Goal: Transaction & Acquisition: Purchase product/service

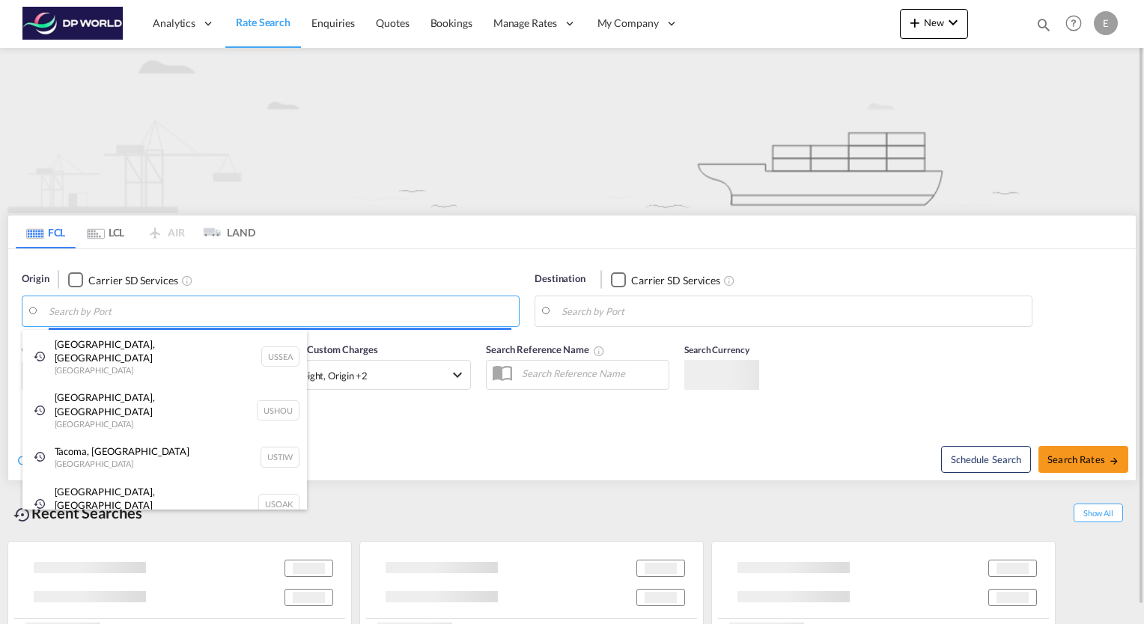
click at [112, 311] on body "Analytics Reports Dashboard Rate Search Enquiries Quotes Bookings" at bounding box center [572, 312] width 1144 height 624
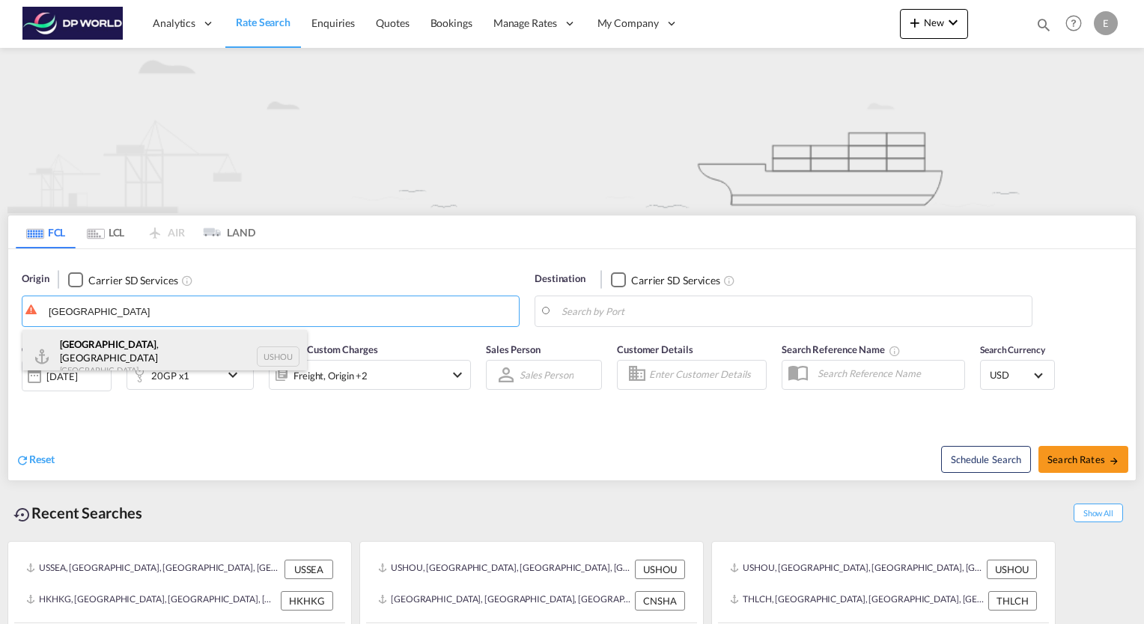
click at [97, 350] on div "[GEOGRAPHIC_DATA] , [GEOGRAPHIC_DATA] [GEOGRAPHIC_DATA] USHOU" at bounding box center [164, 357] width 284 height 54
type input "[GEOGRAPHIC_DATA], [GEOGRAPHIC_DATA], USHOU"
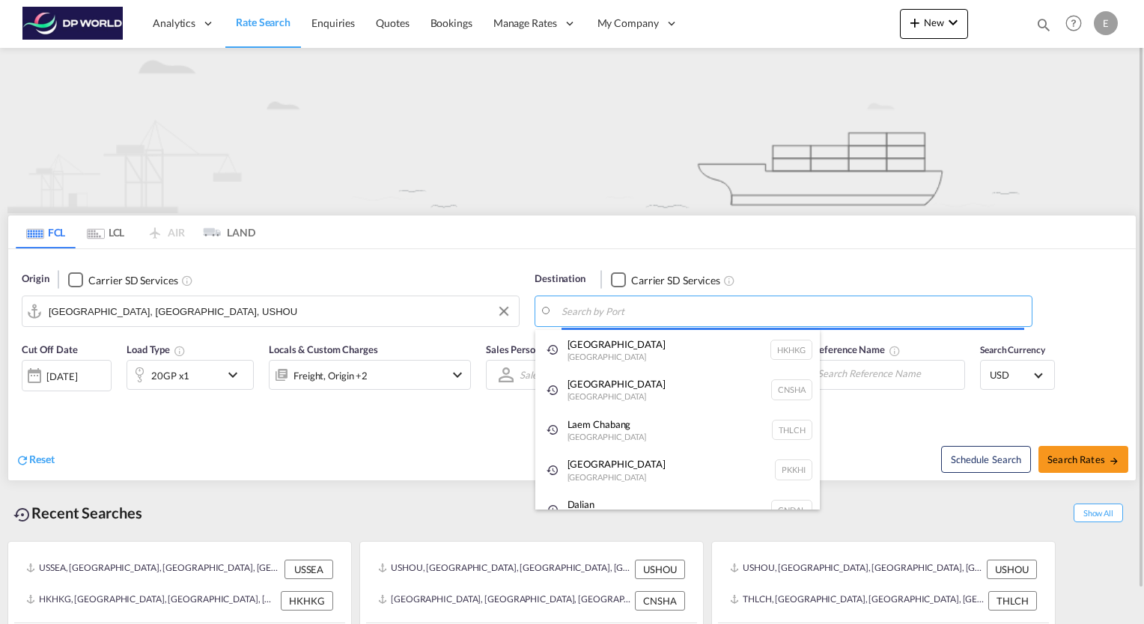
click at [635, 314] on body "Analytics Reports Dashboard Rate Search Enquiries Quotes Bookings" at bounding box center [572, 312] width 1144 height 624
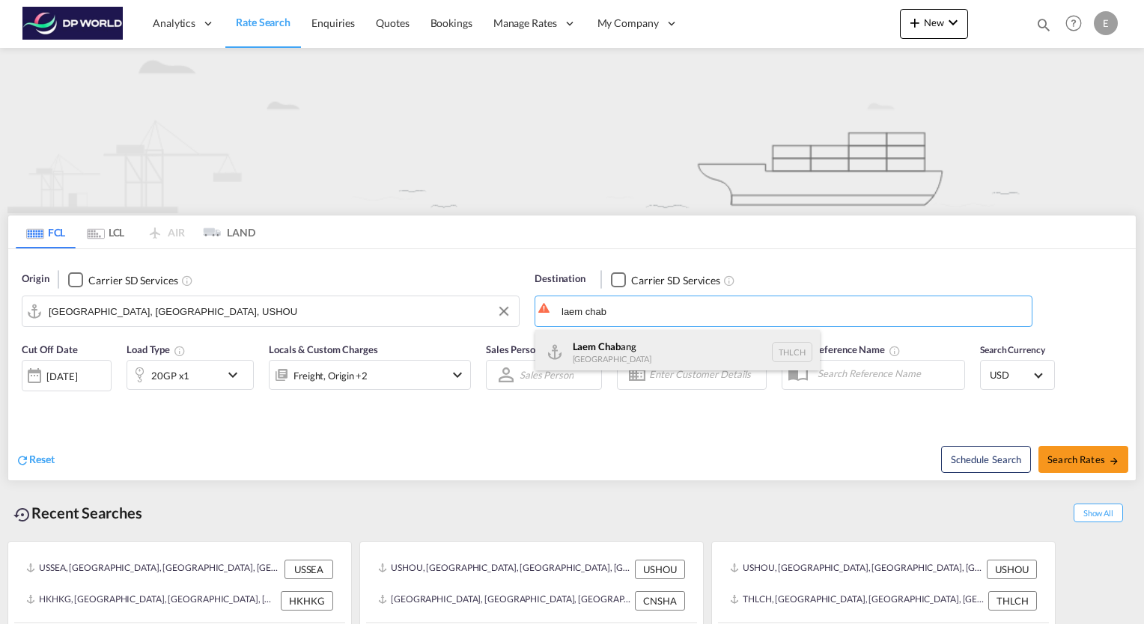
click at [613, 341] on div "Laem Chab ang [GEOGRAPHIC_DATA] THLCH" at bounding box center [677, 352] width 284 height 45
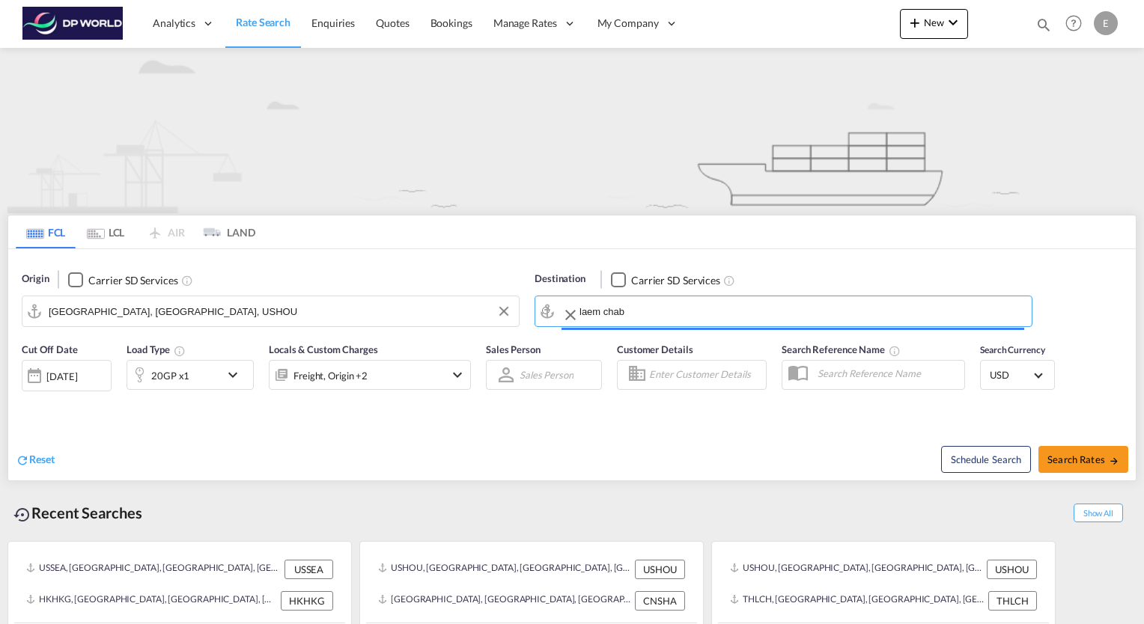
type input "Laem Chabang, THLCH"
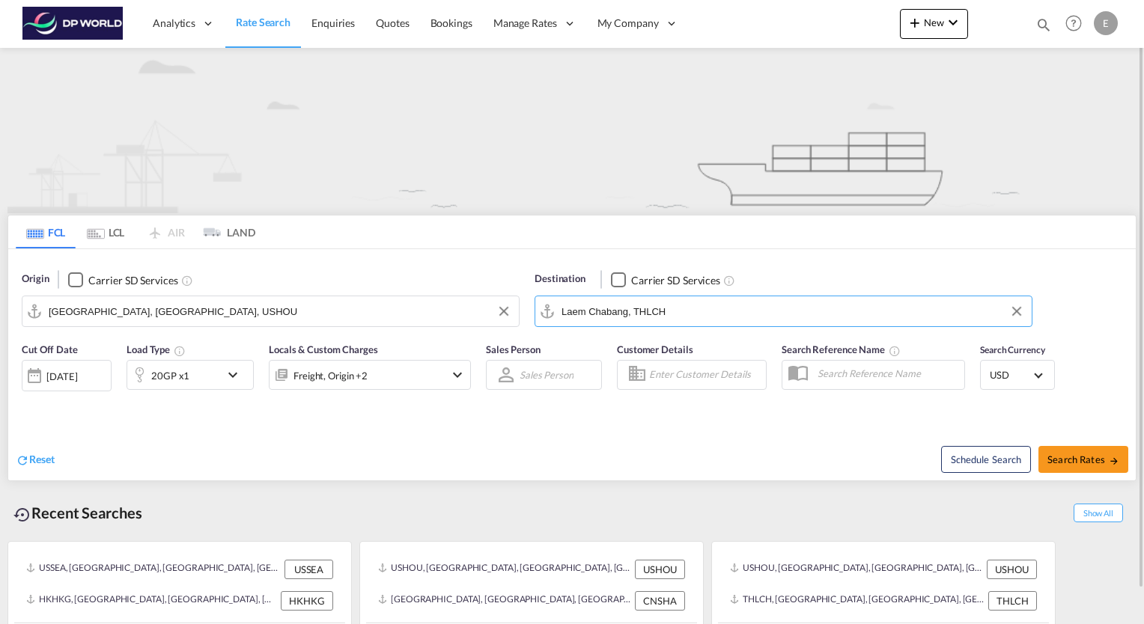
click at [229, 374] on md-icon "icon-chevron-down" at bounding box center [236, 375] width 25 height 18
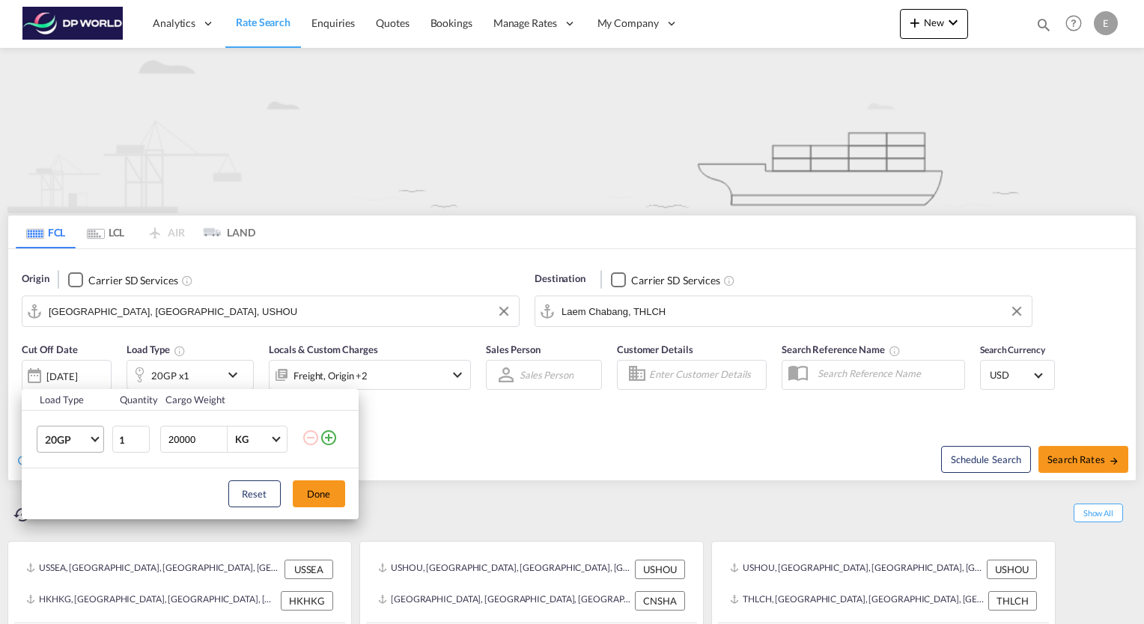
click at [89, 442] on md-select-value "20GP" at bounding box center [73, 439] width 60 height 25
click at [75, 508] on md-option "40HC" at bounding box center [83, 512] width 102 height 36
click at [323, 506] on button "Done" at bounding box center [319, 494] width 52 height 27
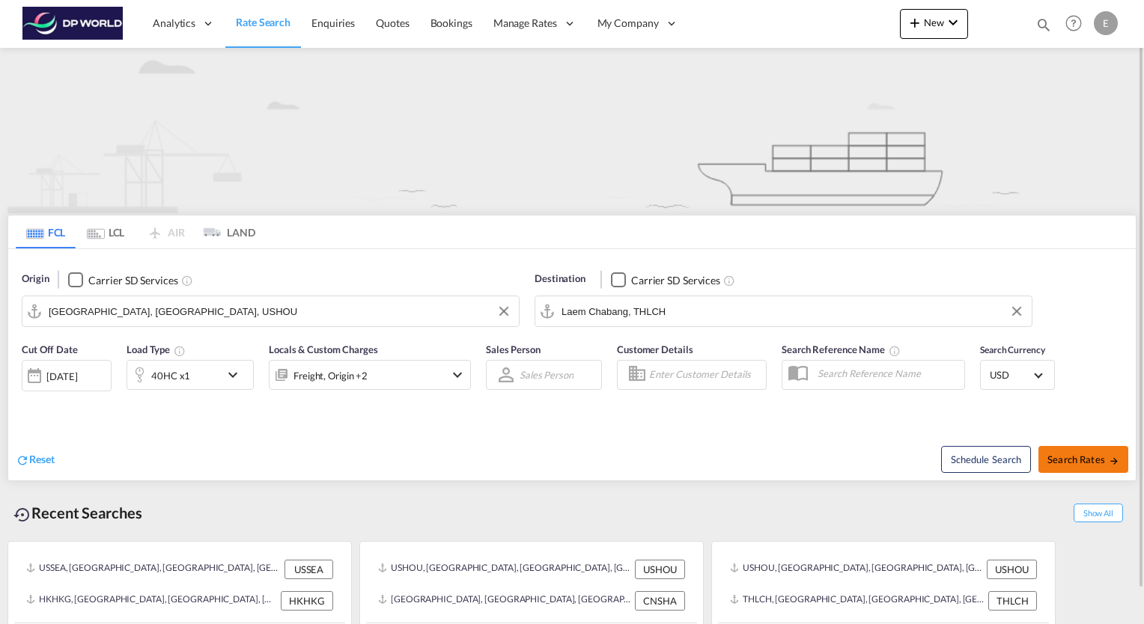
click at [1086, 463] on span "Search Rates" at bounding box center [1083, 460] width 72 height 12
type input "USHOU to THLCH / [DATE]"
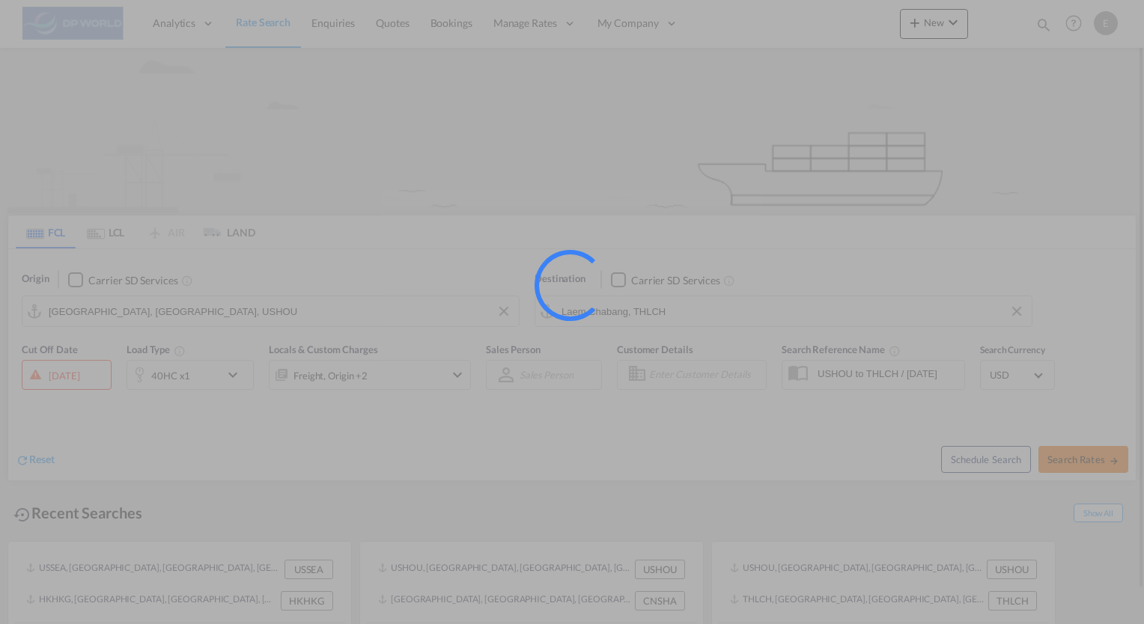
click at [1086, 463] on div at bounding box center [572, 312] width 1144 height 624
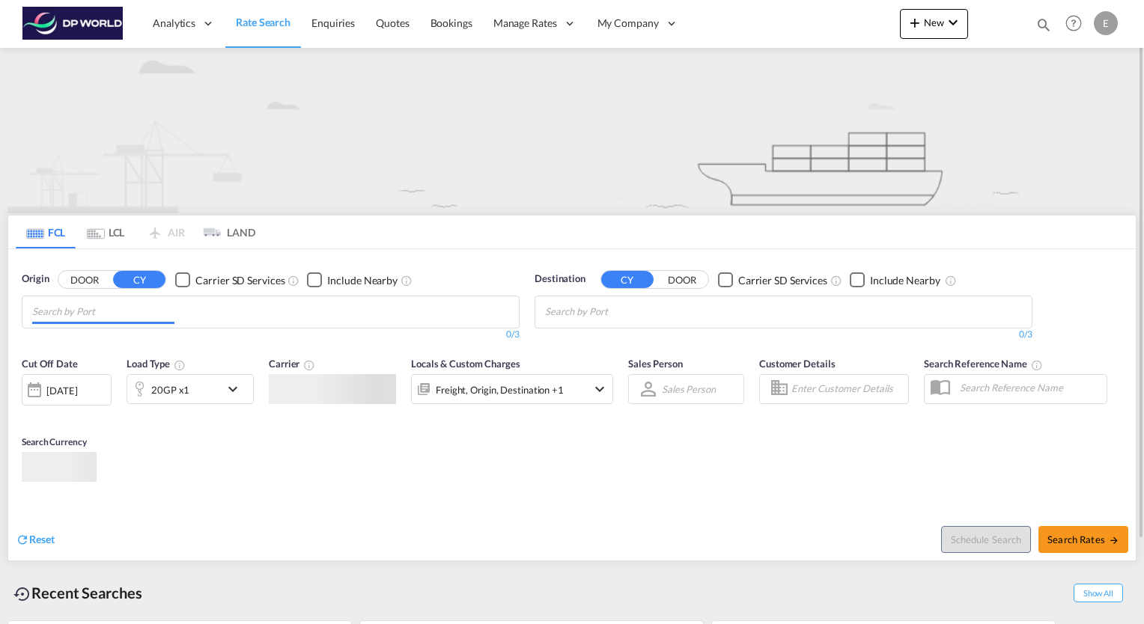
click at [164, 314] on input "Chips input." at bounding box center [103, 312] width 142 height 24
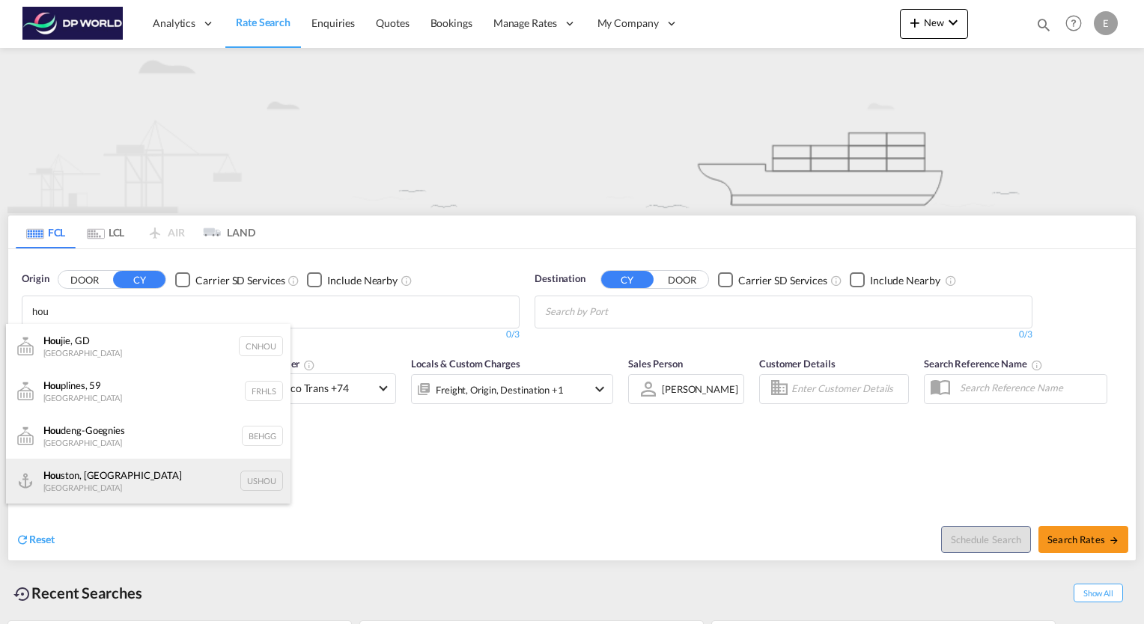
type input "hou"
click at [88, 473] on div "Hou ston, [GEOGRAPHIC_DATA] [GEOGRAPHIC_DATA] USHOU" at bounding box center [148, 481] width 284 height 45
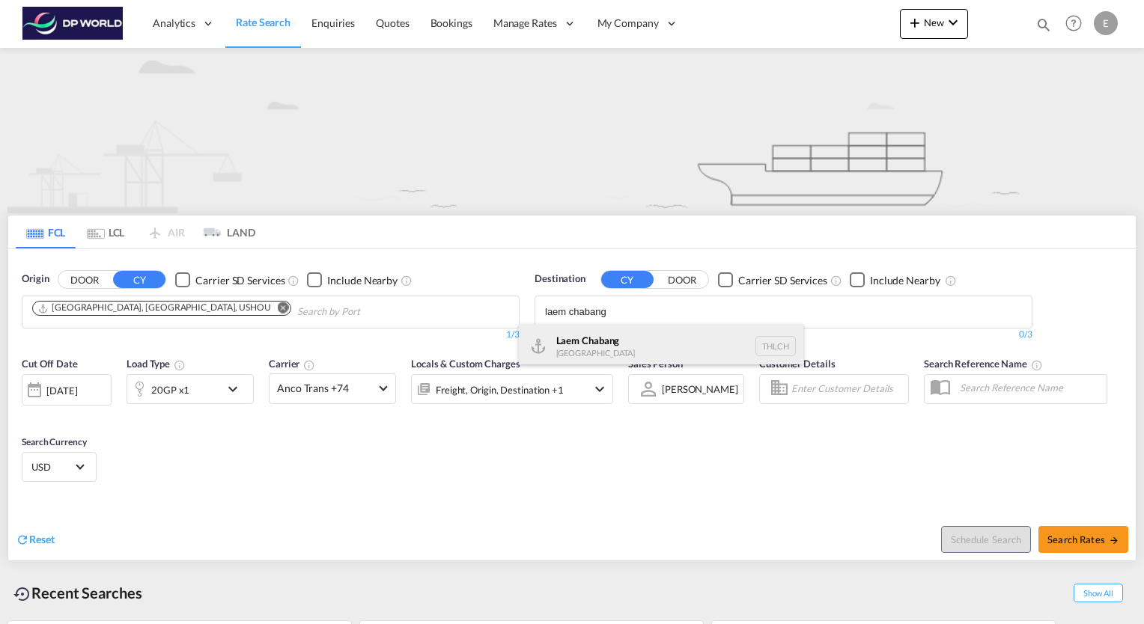
type input "laem chabang"
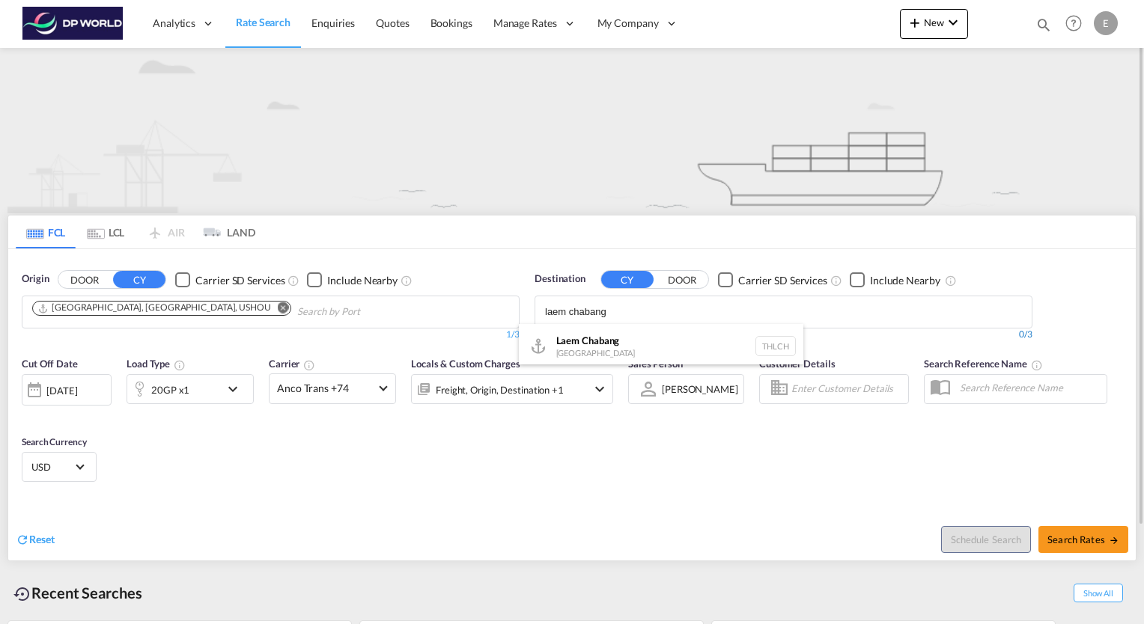
drag, startPoint x: 575, startPoint y: 328, endPoint x: 576, endPoint y: 336, distance: 8.4
click at [576, 332] on div "Laem Chabang [GEOGRAPHIC_DATA] THLCH" at bounding box center [661, 346] width 284 height 45
click at [236, 391] on md-icon "icon-chevron-down" at bounding box center [236, 389] width 25 height 18
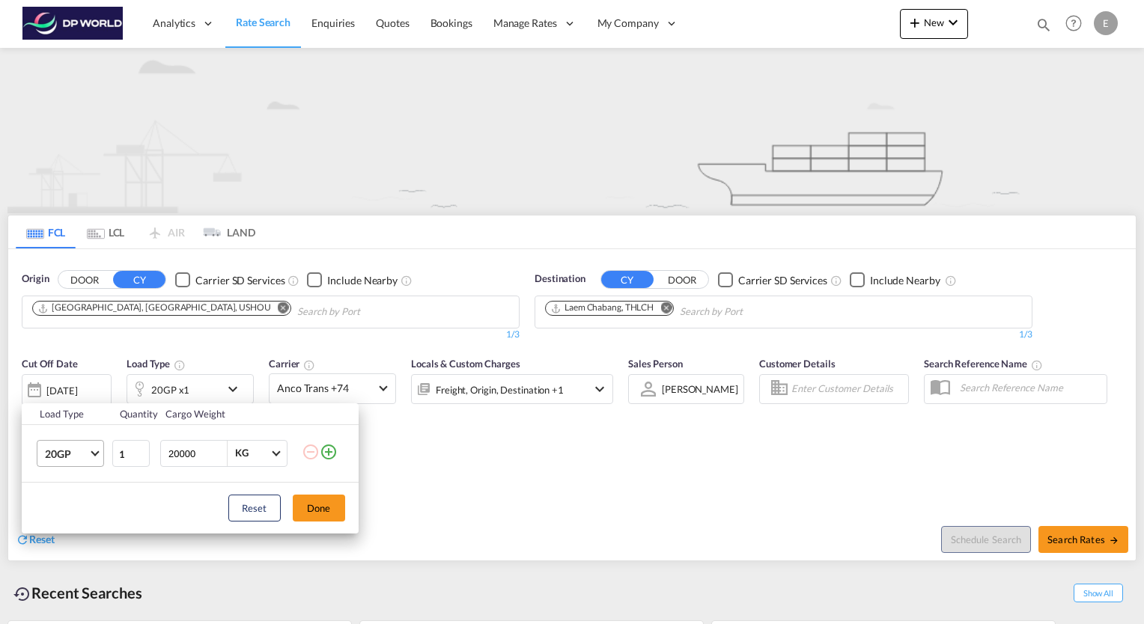
click at [93, 451] on span "Choose: \a20GP" at bounding box center [95, 452] width 8 height 8
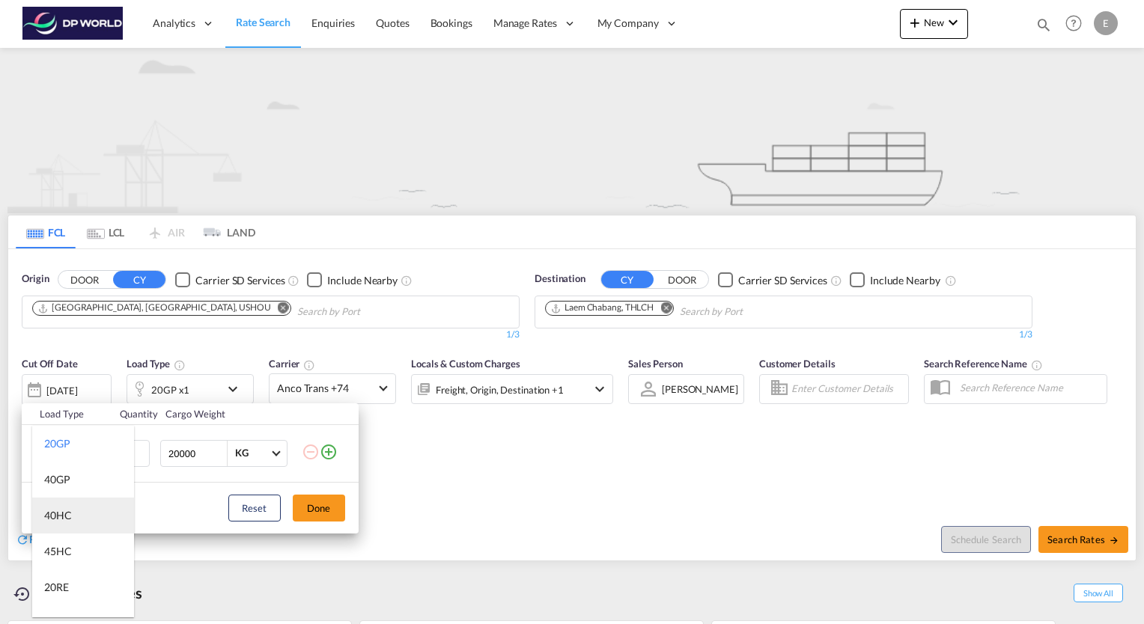
click at [86, 518] on md-option "40HC" at bounding box center [83, 516] width 102 height 36
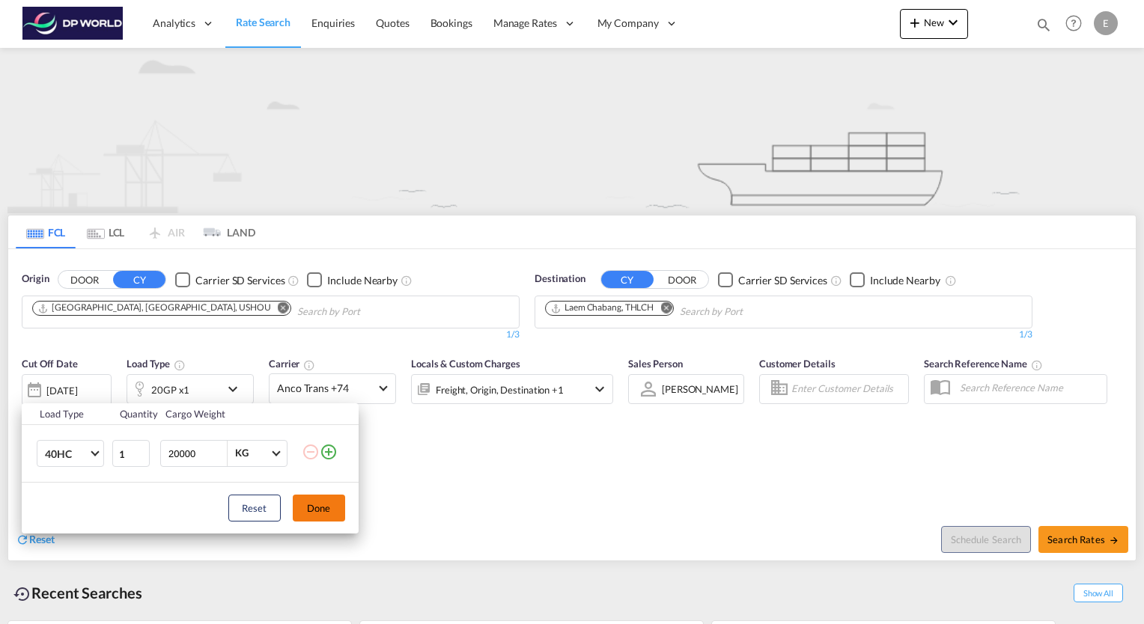
click at [302, 509] on button "Done" at bounding box center [319, 508] width 52 height 27
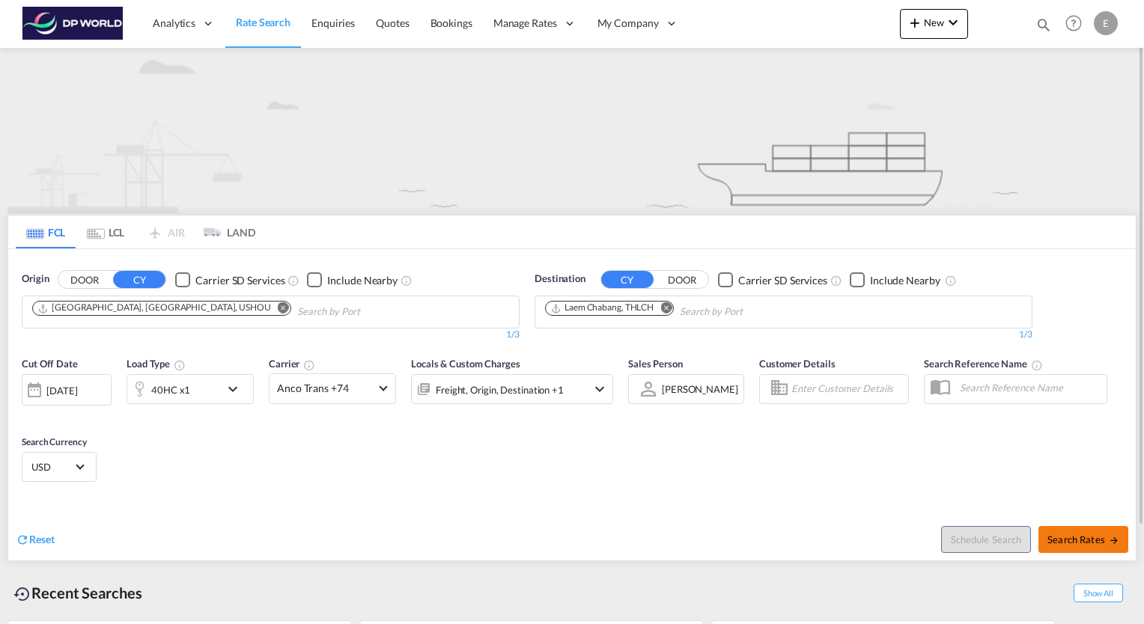
click at [1089, 532] on button "Search Rates" at bounding box center [1083, 539] width 90 height 27
type input "USHOU to THLCH / [DATE]"
